Goal: Transaction & Acquisition: Purchase product/service

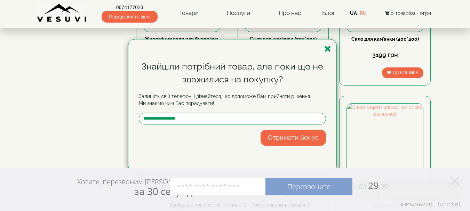
click at [62, 98] on div "Знайшли потрібний товар, але поки що не зважилися на покупку? Залишіть свій тел…" at bounding box center [235, 105] width 470 height 211
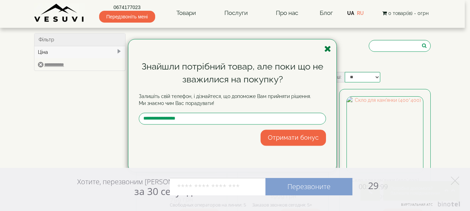
click at [327, 49] on icon "button" at bounding box center [327, 49] width 7 height 9
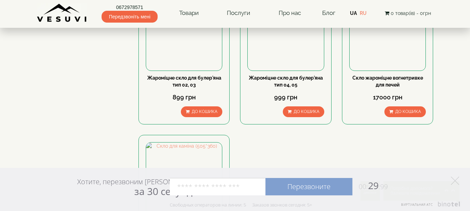
scroll to position [292, 0]
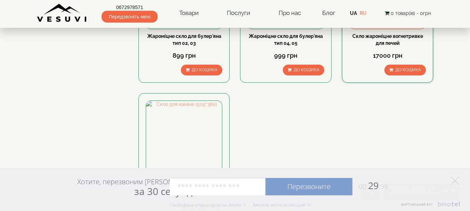
click at [388, 35] on link "Скло жароміцне вогнетривке для печей" at bounding box center [387, 39] width 71 height 13
